Goal: Communication & Community: Answer question/provide support

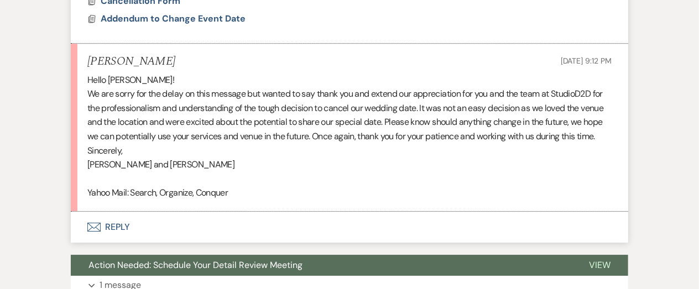
scroll to position [1186, 0]
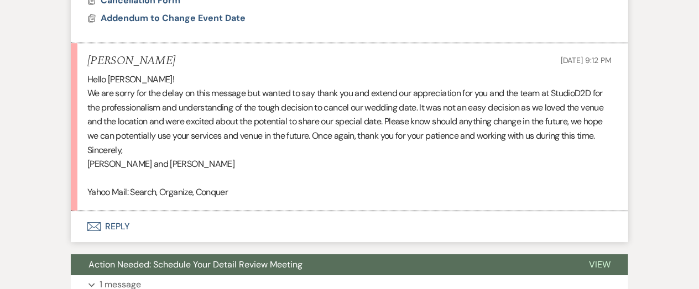
click at [122, 227] on button "Envelope Reply" at bounding box center [349, 226] width 557 height 31
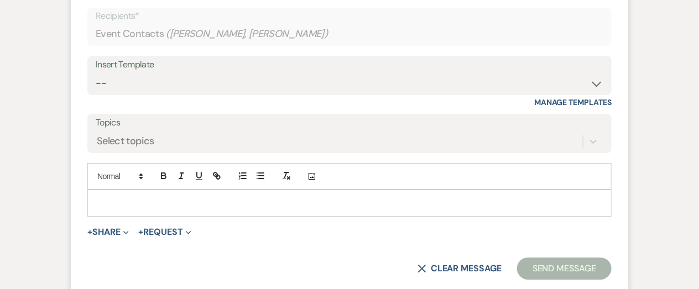
scroll to position [1432, 0]
click at [218, 196] on p at bounding box center [349, 202] width 506 height 12
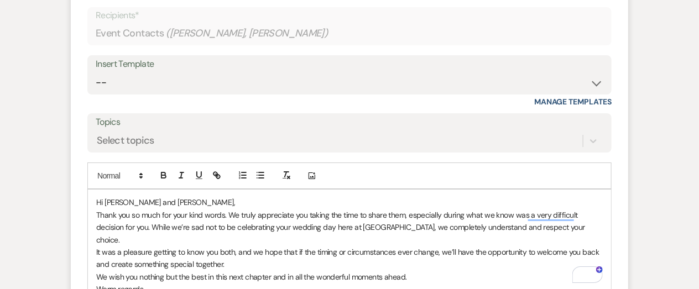
click at [583, 227] on p "Thank you so much for your kind words. We truly appreciate you taking the time …" at bounding box center [349, 227] width 506 height 37
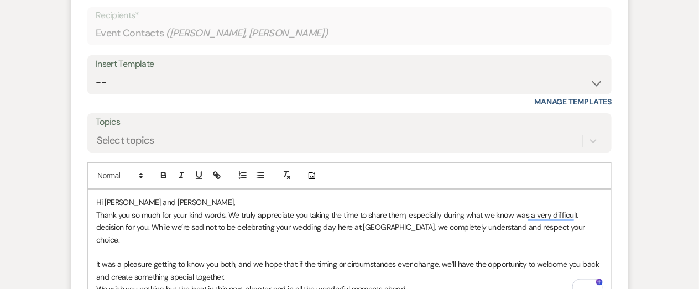
click at [328, 267] on p "It was a pleasure getting to know you both, and we hope that if the timing or c…" at bounding box center [349, 270] width 506 height 25
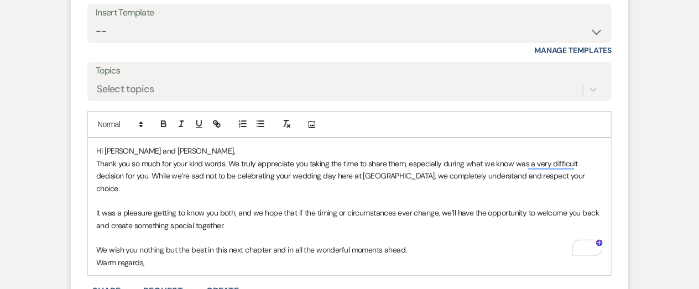
scroll to position [1484, 0]
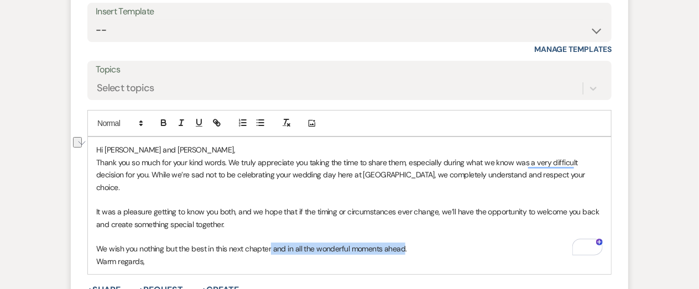
drag, startPoint x: 404, startPoint y: 237, endPoint x: 271, endPoint y: 238, distance: 132.1
click at [271, 243] on p "We wish you nothing but the best in this next chapter and in all the wonderful …" at bounding box center [349, 249] width 506 height 12
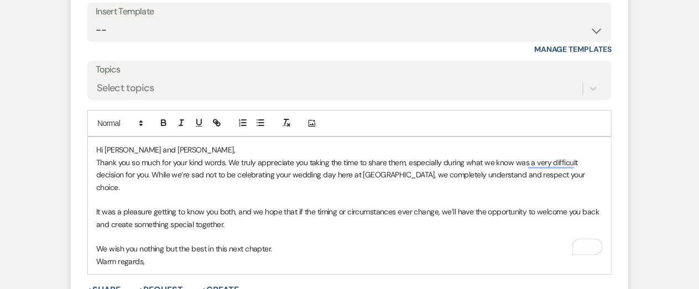
click at [304, 243] on p "We wish you nothing but the best in this next chapter." at bounding box center [349, 249] width 506 height 12
click at [216, 268] on p "Warm regards," at bounding box center [349, 274] width 506 height 12
click at [199, 148] on p "Hi [PERSON_NAME] and [PERSON_NAME]," at bounding box center [349, 150] width 506 height 12
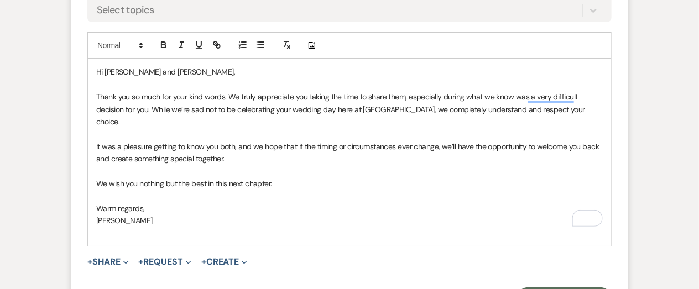
scroll to position [1563, 0]
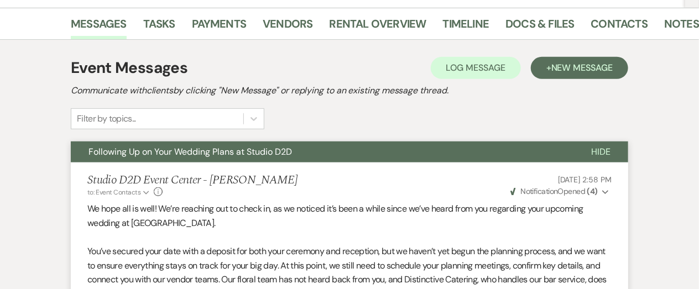
scroll to position [0, 0]
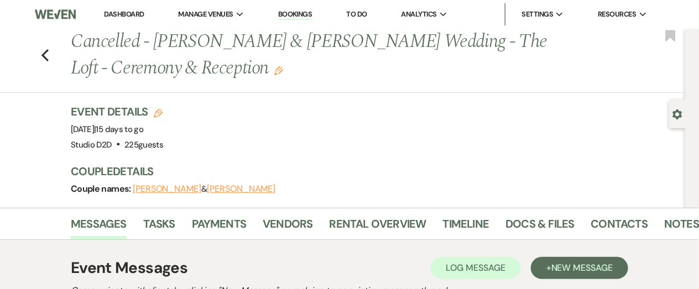
click at [289, 201] on div "Event Details Edit Event Date: [DATE] | 15 days to go Venue: Studio D2D . 225 g…" at bounding box center [378, 156] width 614 height 104
click at [118, 14] on link "Dashboard" at bounding box center [124, 13] width 40 height 9
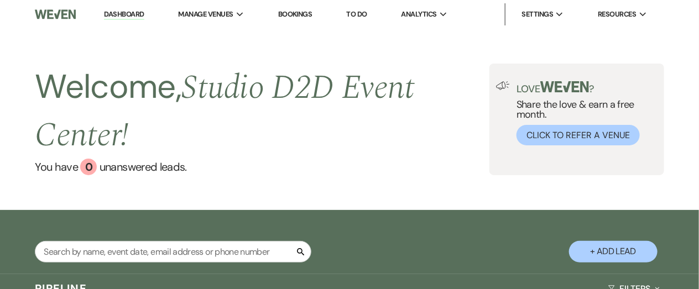
scroll to position [73, 0]
